Goal: Transaction & Acquisition: Book appointment/travel/reservation

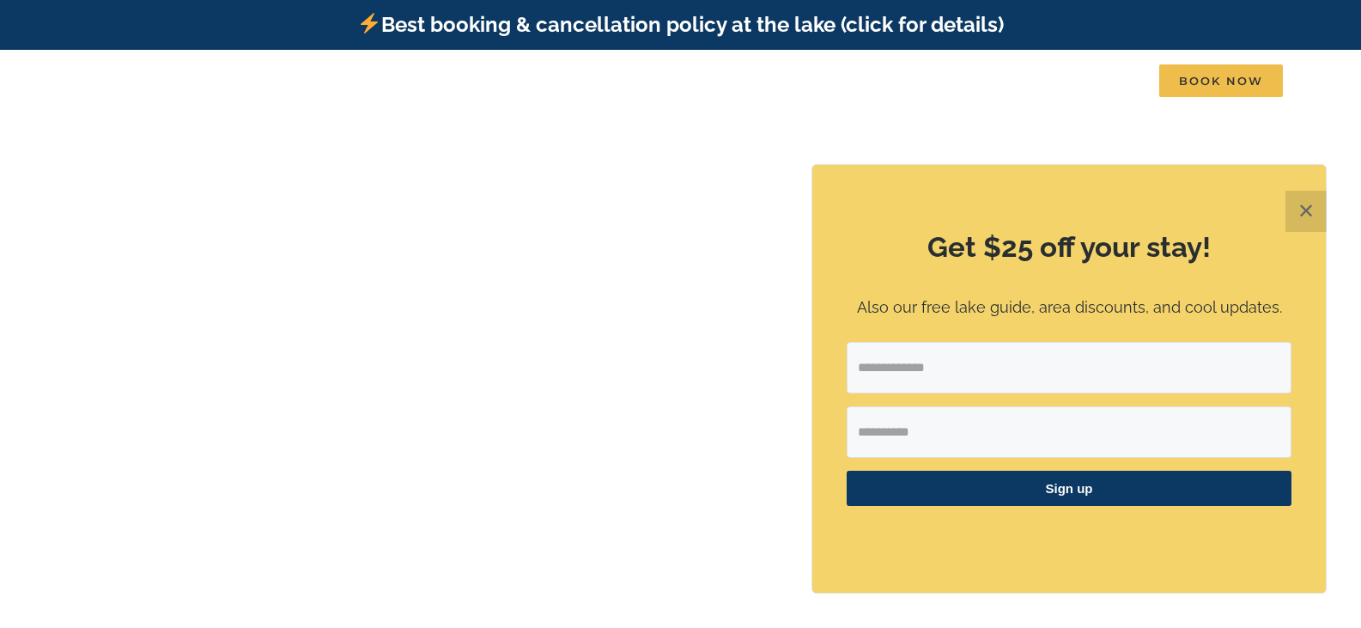
click at [1310, 216] on button "✕" at bounding box center [1305, 211] width 41 height 41
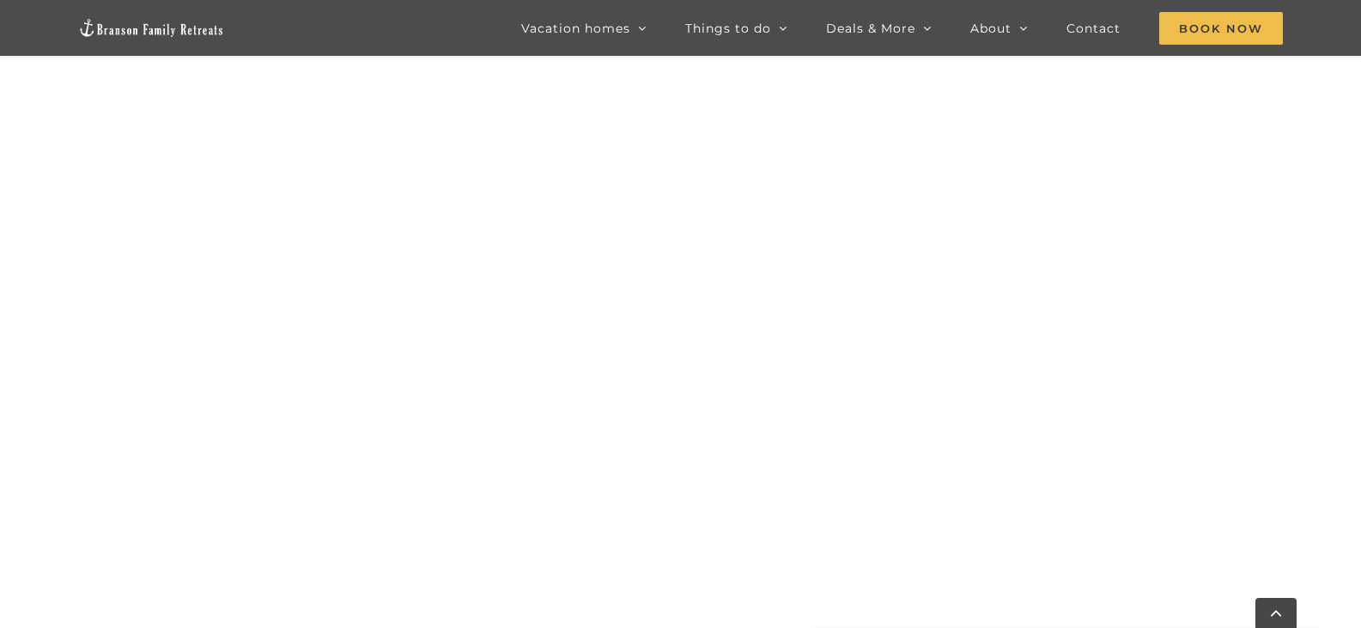
scroll to position [1400, 0]
